Goal: Information Seeking & Learning: Learn about a topic

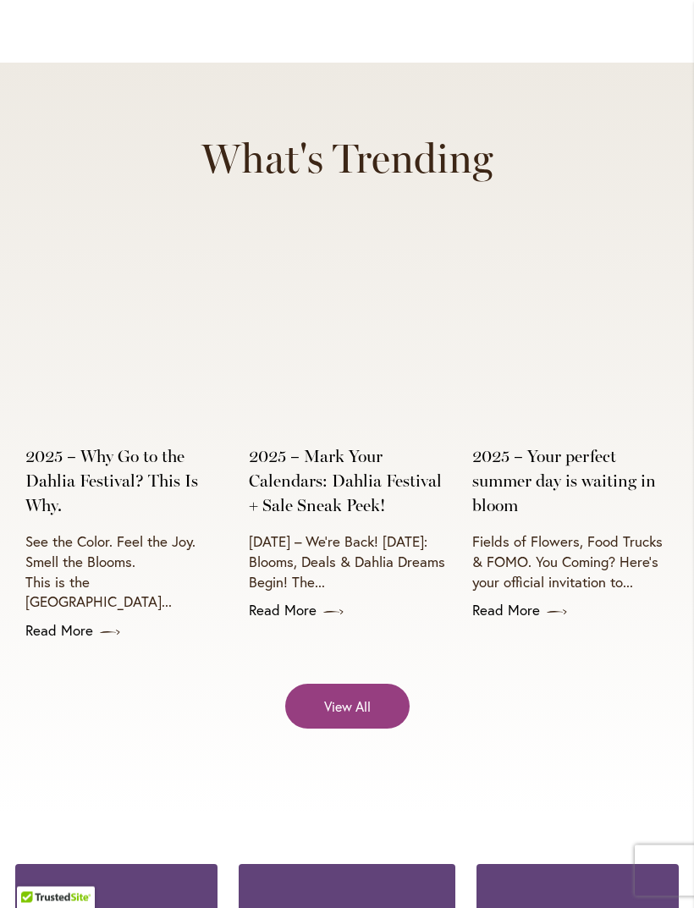
scroll to position [6089, 0]
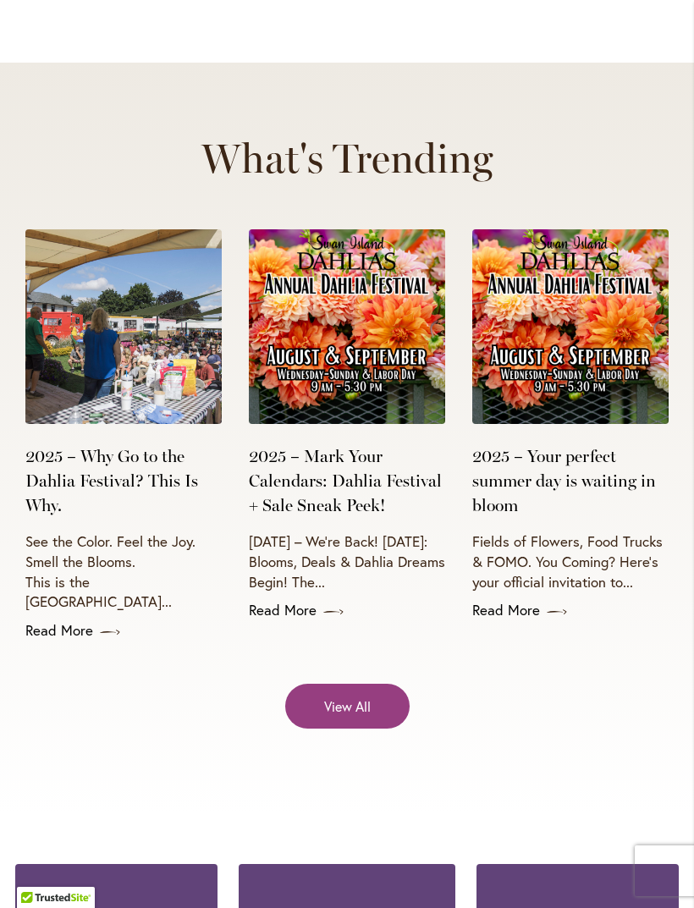
click at [125, 444] on link "2025 – Why Go to the Dahlia Festival? This Is Why." at bounding box center [123, 480] width 196 height 73
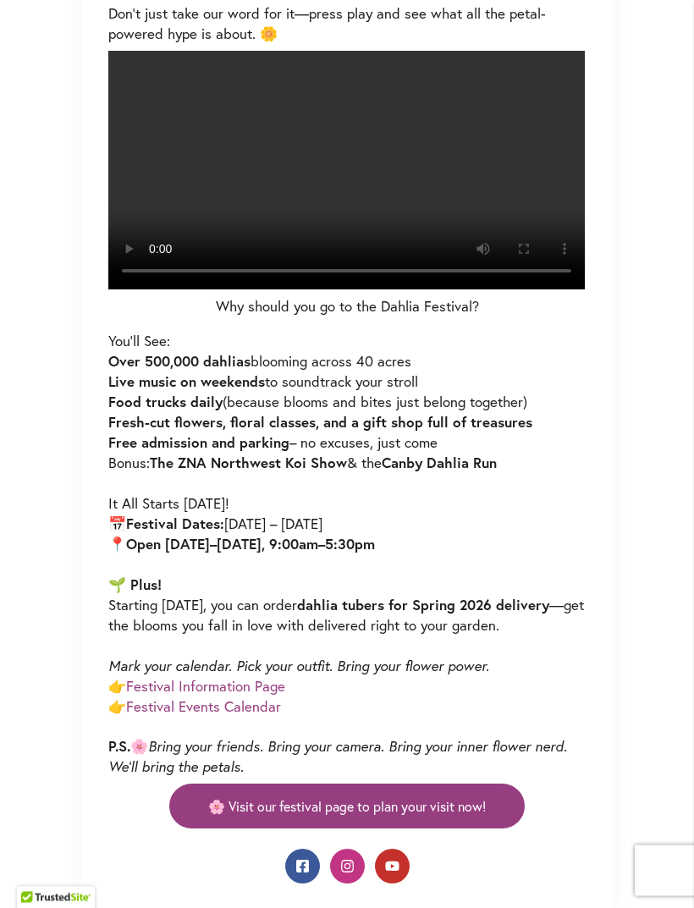
scroll to position [743, 0]
click at [344, 289] on video at bounding box center [346, 170] width 476 height 239
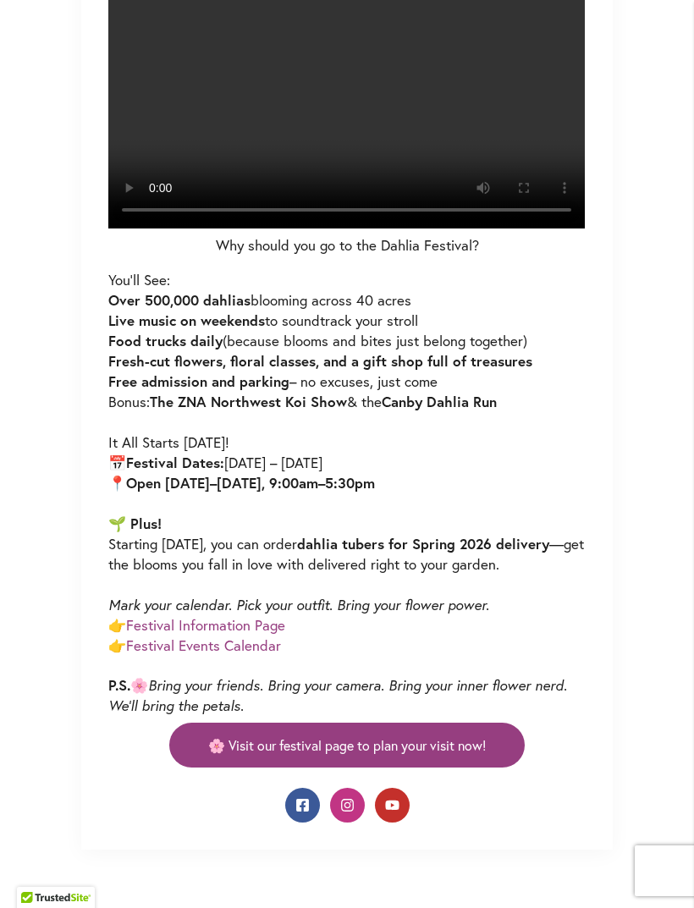
scroll to position [848, 0]
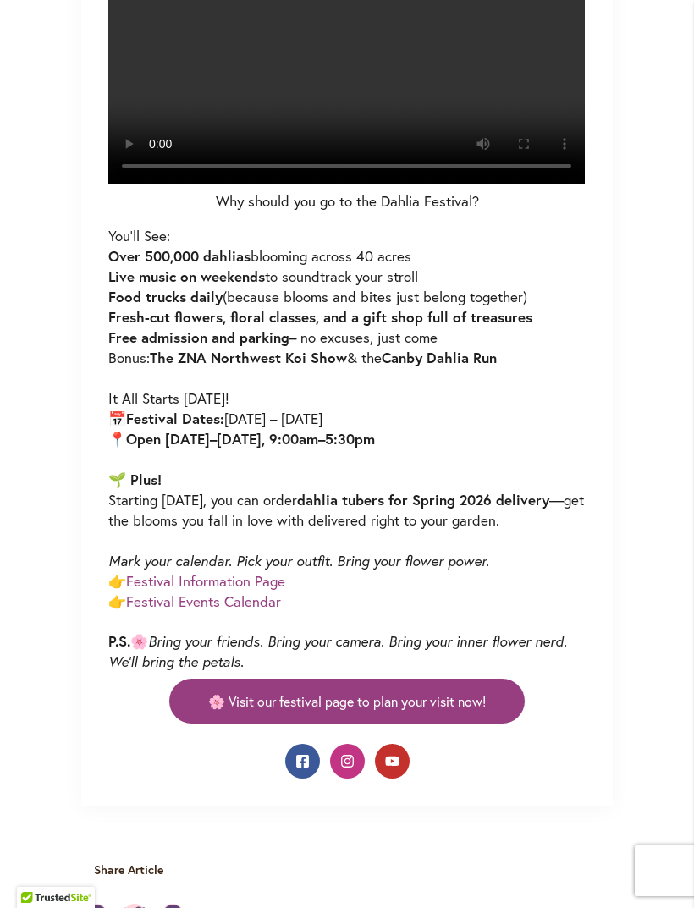
click at [366, 184] on video at bounding box center [346, 65] width 476 height 239
click at [346, 184] on video at bounding box center [346, 65] width 476 height 239
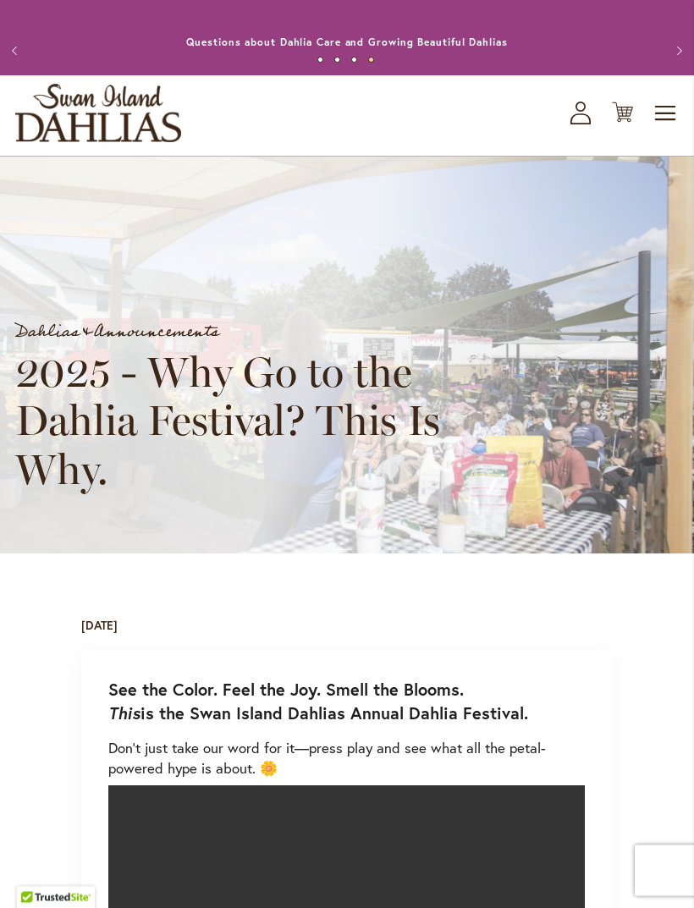
scroll to position [0, 0]
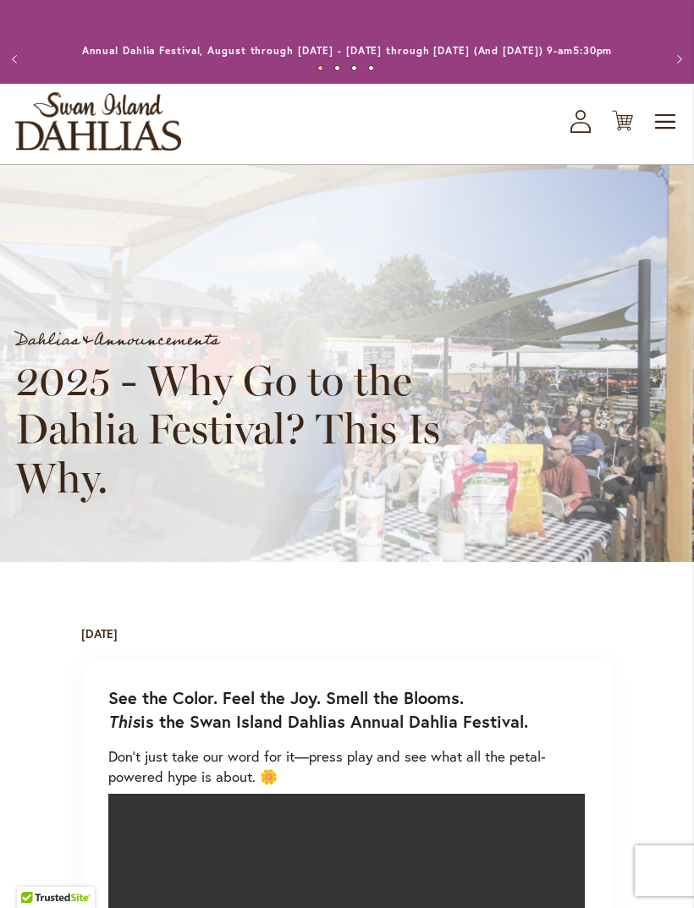
click at [665, 139] on span "Toggle Nav" at bounding box center [665, 122] width 25 height 34
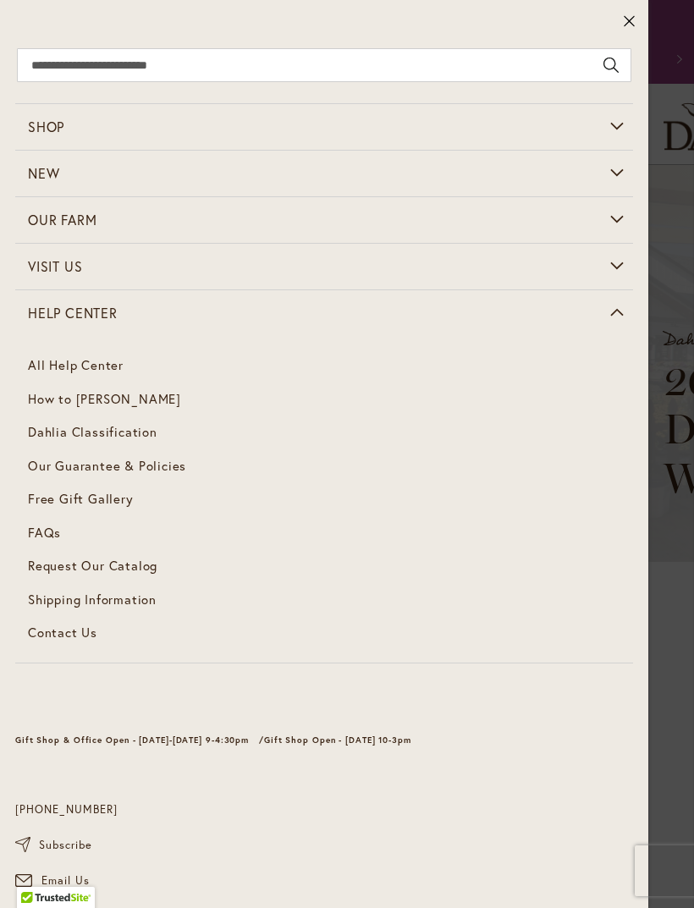
click at [132, 401] on span "How to [PERSON_NAME]" at bounding box center [104, 398] width 153 height 17
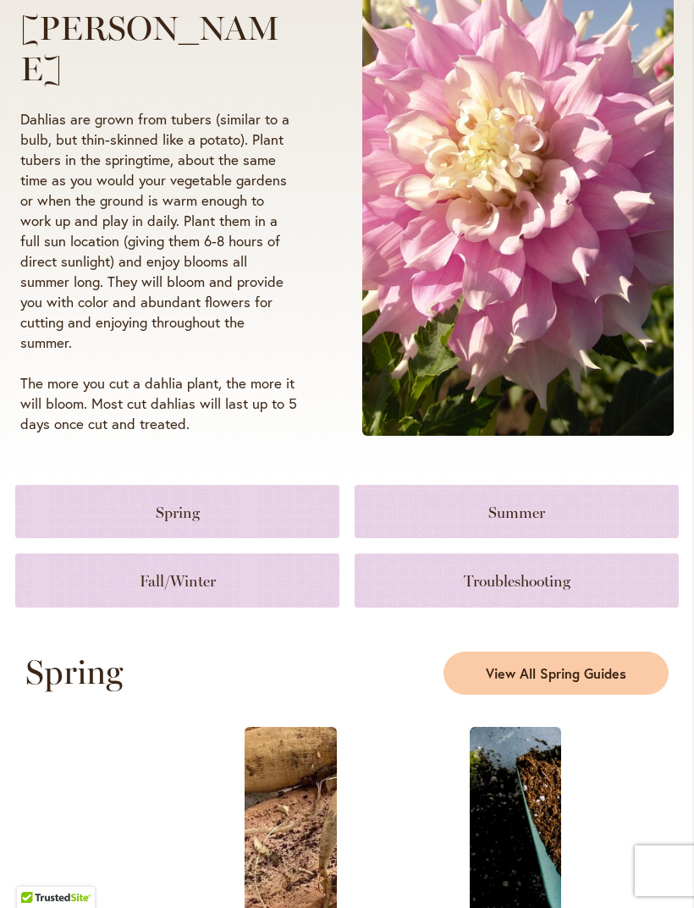
scroll to position [288, 0]
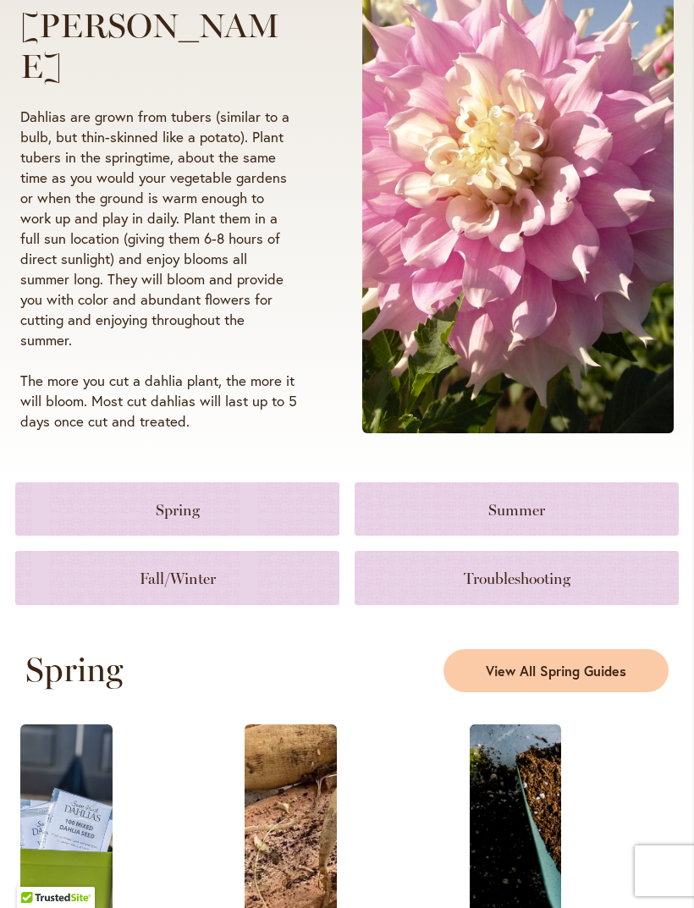
click at [218, 603] on link at bounding box center [177, 577] width 324 height 53
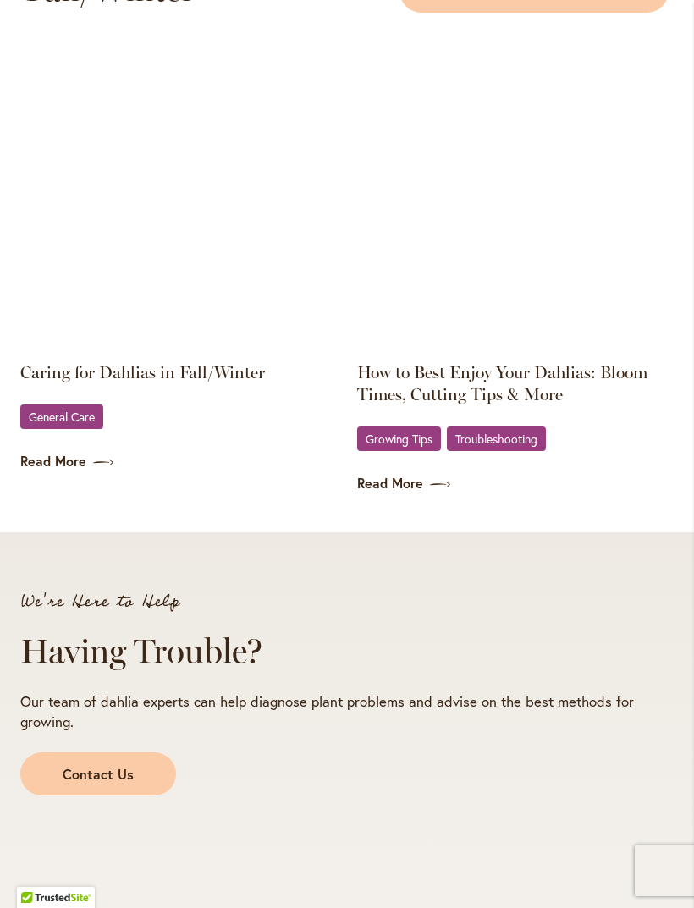
scroll to position [2613, 0]
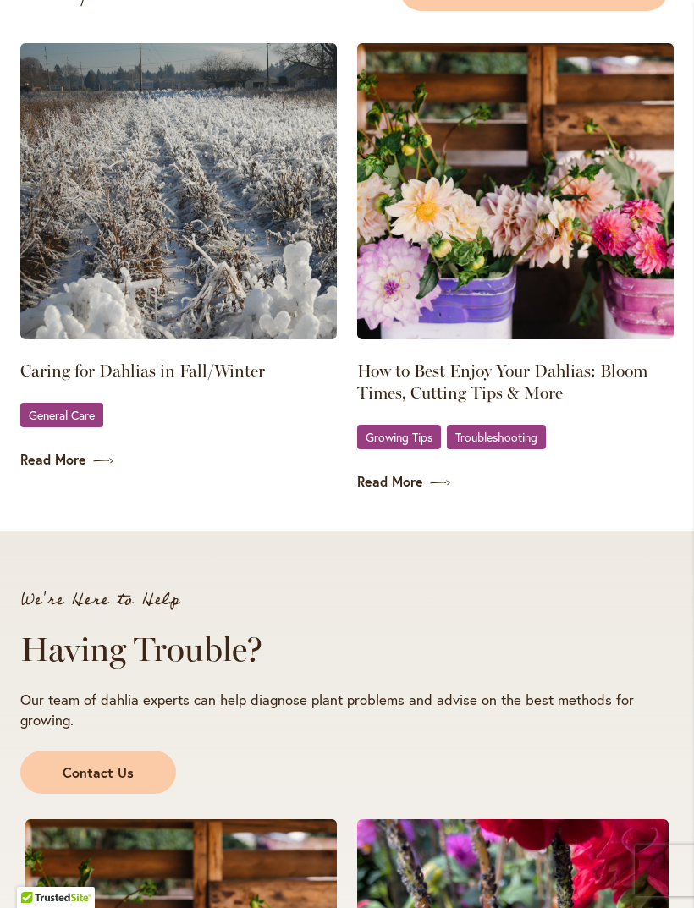
click at [75, 420] on span "General Care" at bounding box center [62, 414] width 66 height 11
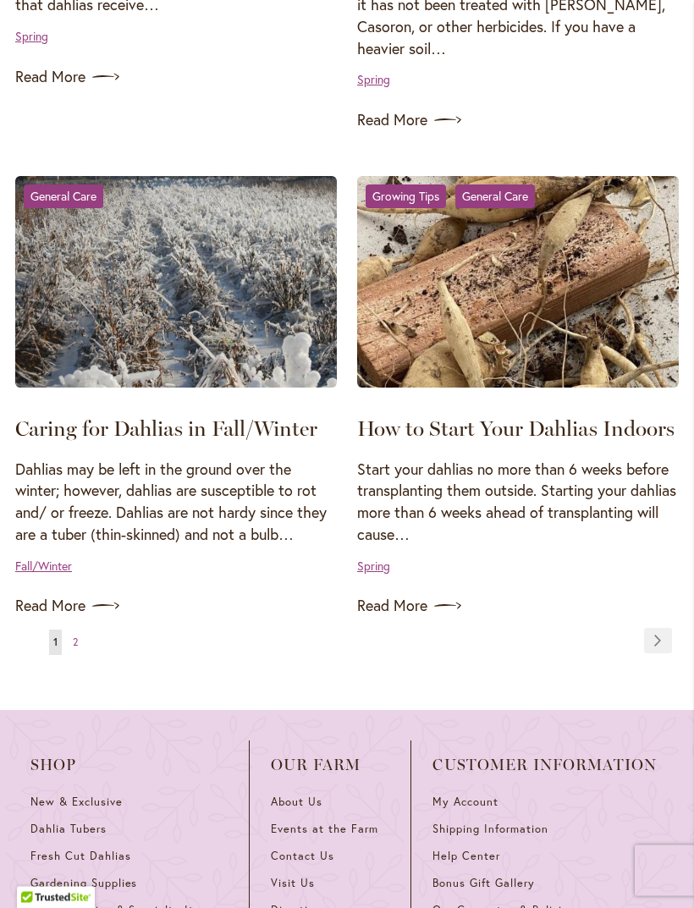
scroll to position [2235, 0]
click at [51, 568] on link "Fall/Winter" at bounding box center [43, 565] width 57 height 16
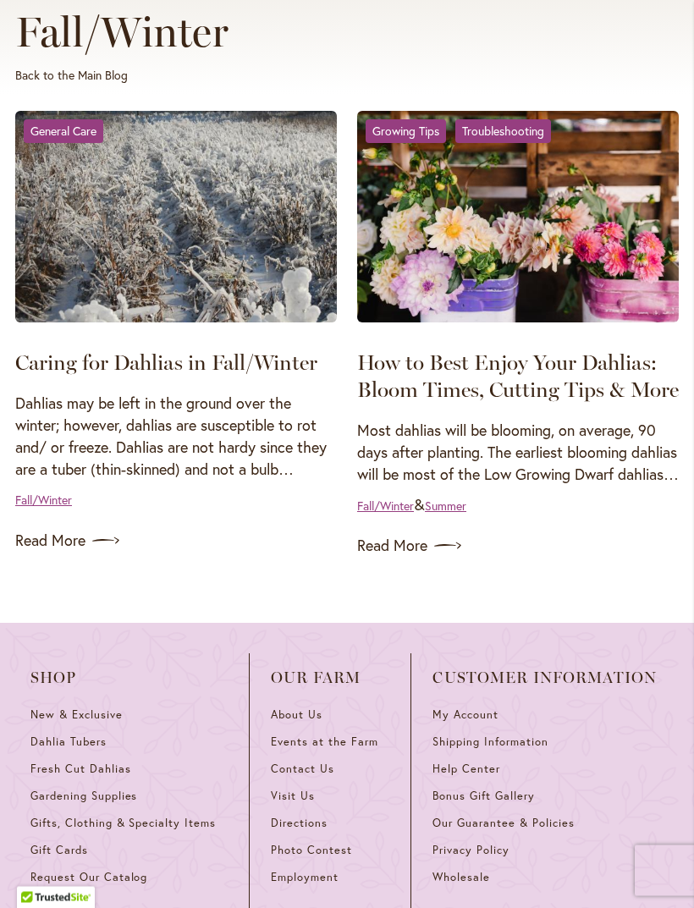
scroll to position [233, 0]
click at [63, 554] on link "Read More" at bounding box center [175, 540] width 321 height 27
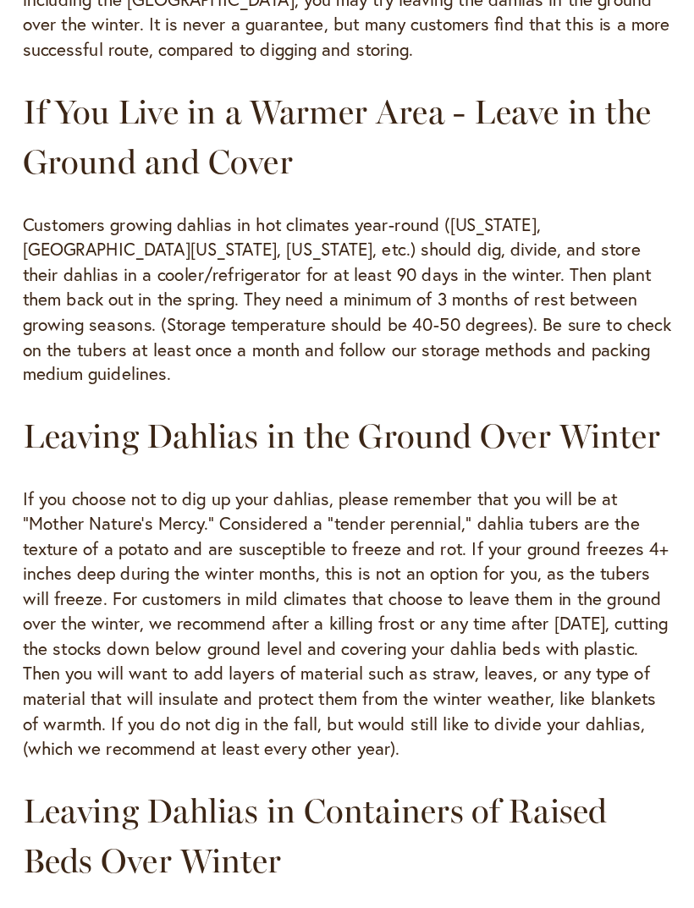
scroll to position [1024, 0]
